Goal: Task Accomplishment & Management: Manage account settings

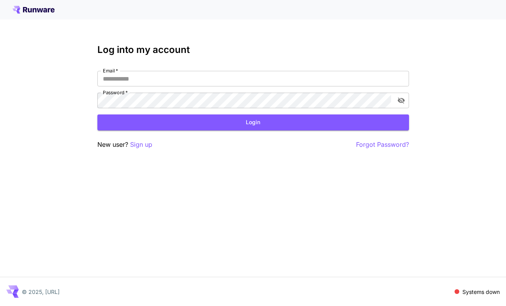
click at [106, 73] on label "Email   *" at bounding box center [110, 70] width 15 height 7
click at [106, 73] on input "Email   *" at bounding box center [253, 79] width 312 height 16
click at [104, 78] on input "Email   *" at bounding box center [253, 79] width 312 height 16
type input "**********"
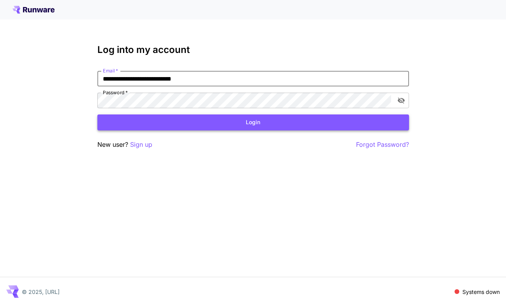
click at [163, 127] on button "Login" at bounding box center [253, 123] width 312 height 16
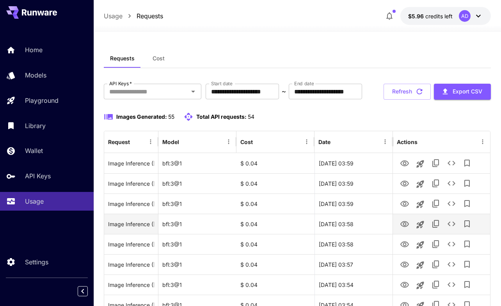
scroll to position [0, 0]
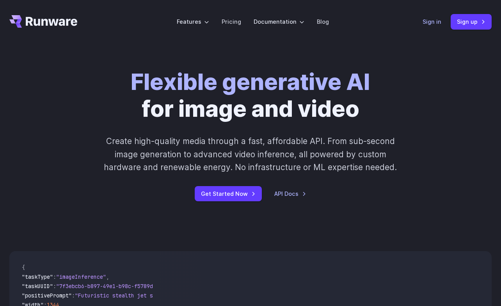
click at [428, 21] on link "Sign in" at bounding box center [431, 21] width 19 height 9
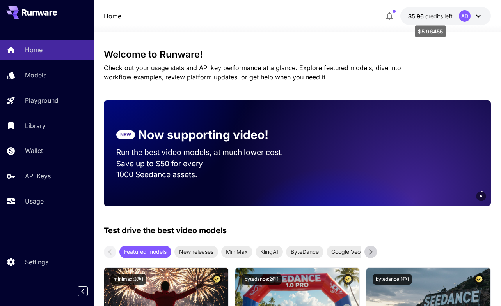
click at [423, 15] on span "$5.96" at bounding box center [416, 16] width 17 height 7
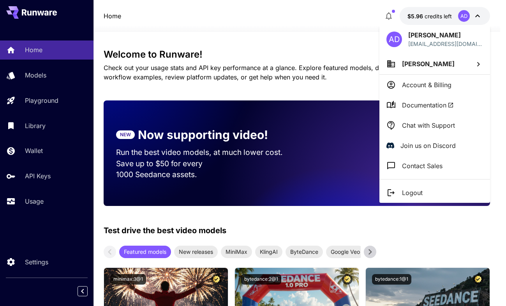
click at [43, 192] on div at bounding box center [253, 153] width 506 height 306
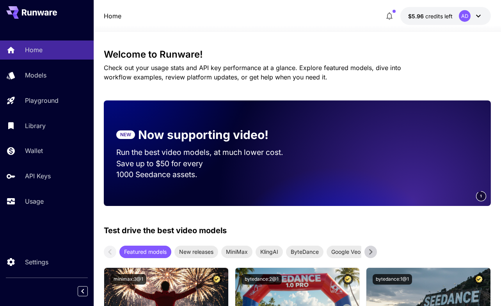
click at [43, 195] on div "AD [PERSON_NAME] [EMAIL_ADDRESS][DOMAIN_NAME] [PERSON_NAME] Account & Billing D…" at bounding box center [62, 153] width 125 height 306
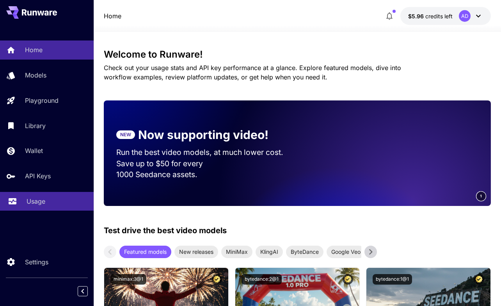
click at [41, 198] on p "Usage" at bounding box center [36, 201] width 19 height 9
